Goal: Information Seeking & Learning: Learn about a topic

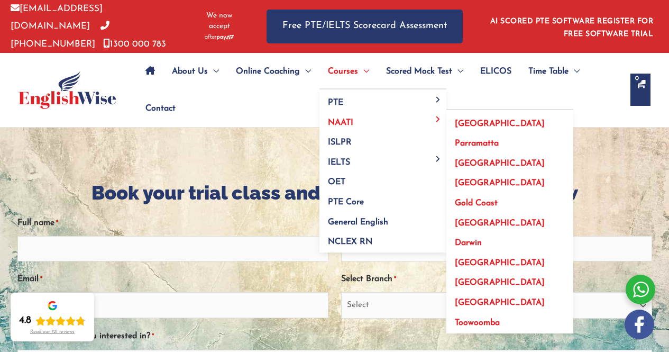
click at [467, 122] on span "[GEOGRAPHIC_DATA]" at bounding box center [500, 124] width 90 height 8
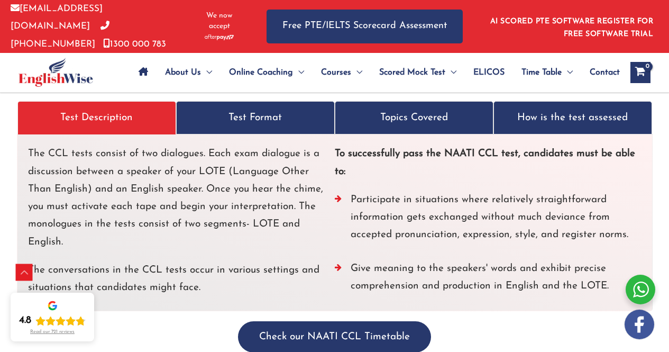
scroll to position [3067, 0]
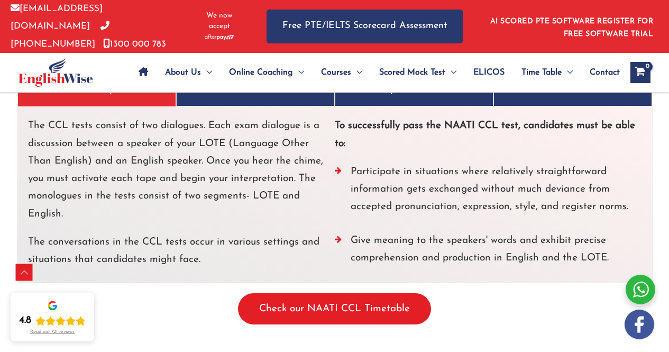
click at [296, 293] on button "Check our NAATI CCL Timetable" at bounding box center [334, 308] width 193 height 31
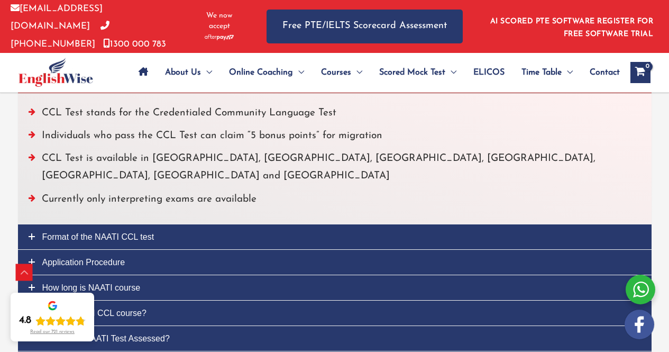
scroll to position [2557, 0]
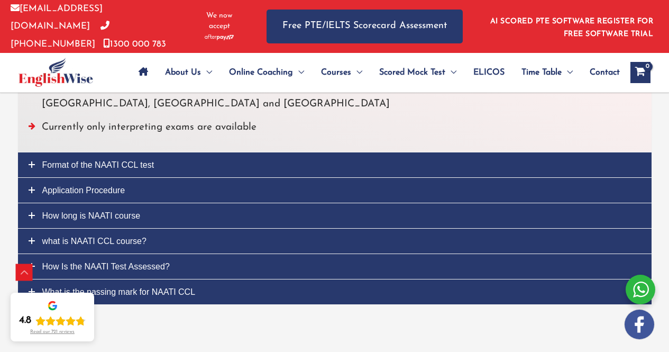
click at [245, 152] on link "Format of the NAATI CCL test" at bounding box center [334, 164] width 633 height 25
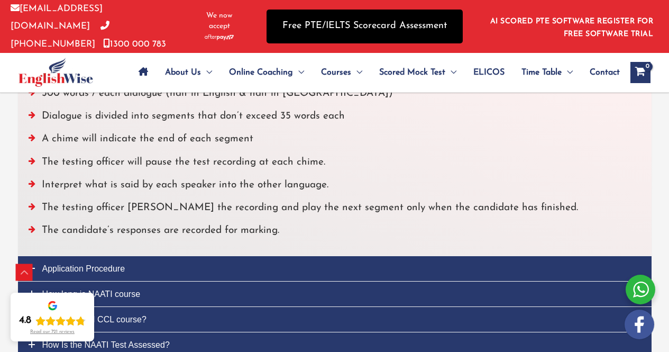
scroll to position [2550, 0]
